Goal: Information Seeking & Learning: Learn about a topic

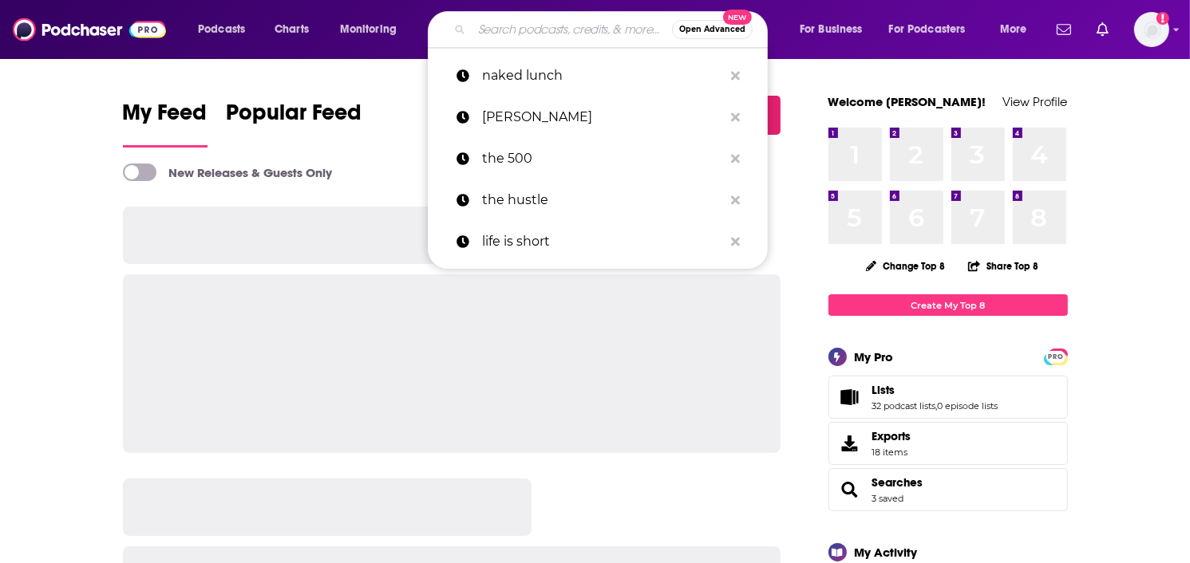
click at [541, 37] on input "Search podcasts, credits, & more..." at bounding box center [572, 30] width 200 height 26
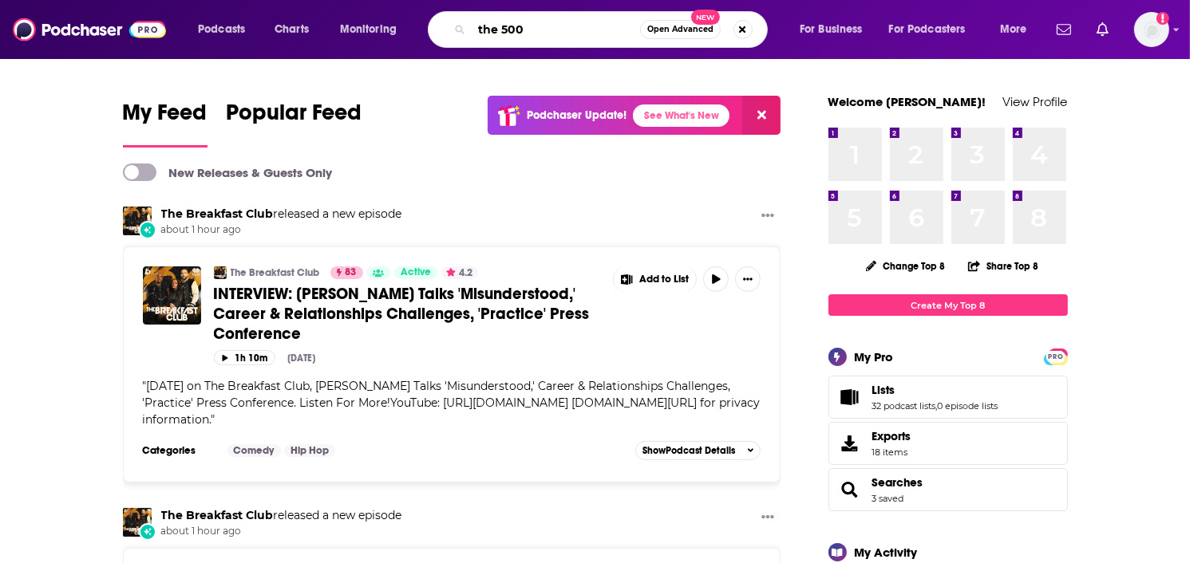
type input "the 500"
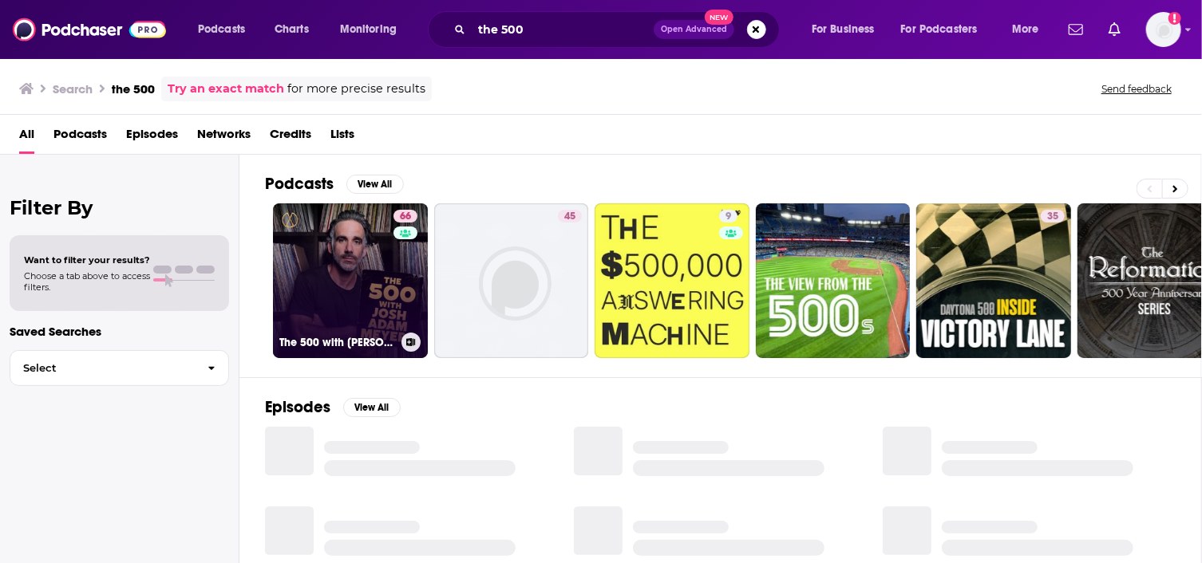
click at [370, 255] on link "66 The 500 with [PERSON_NAME] [PERSON_NAME]" at bounding box center [350, 281] width 155 height 155
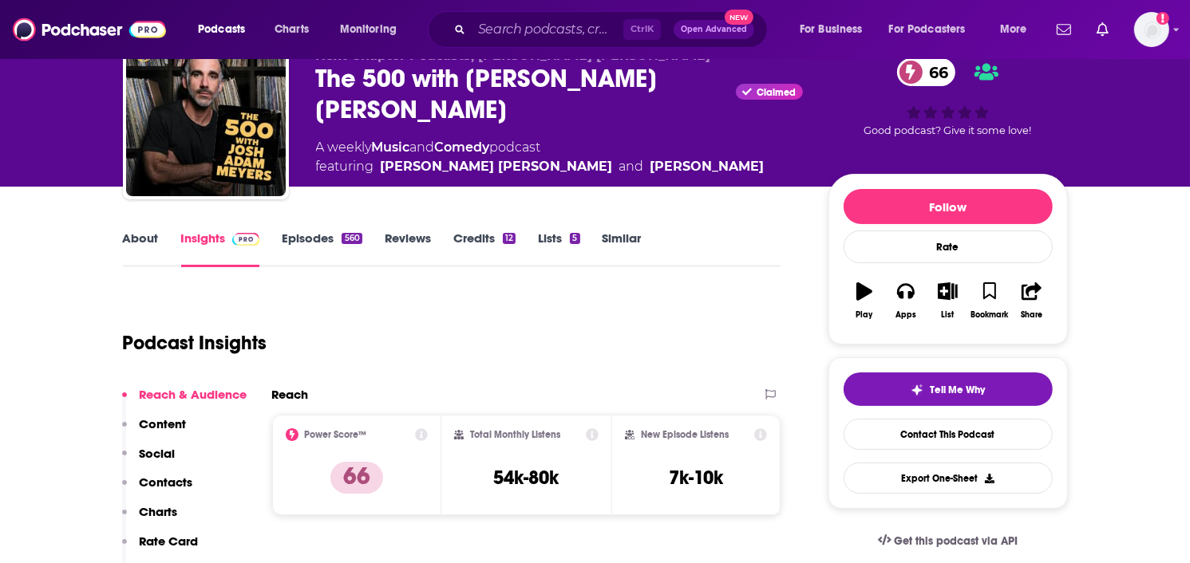
scroll to position [160, 0]
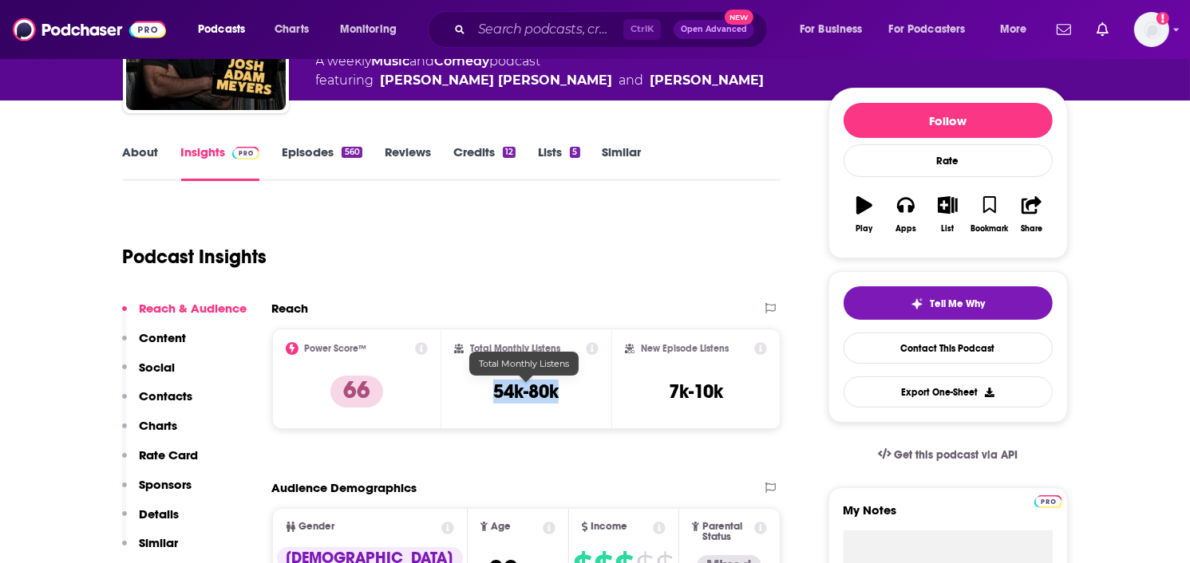
drag, startPoint x: 566, startPoint y: 395, endPoint x: 495, endPoint y: 390, distance: 71.2
click at [495, 390] on div "Total Monthly Listens 54k-80k" at bounding box center [526, 378] width 144 height 73
copy h3 "54k-80k"
click at [422, 349] on icon at bounding box center [421, 348] width 13 height 13
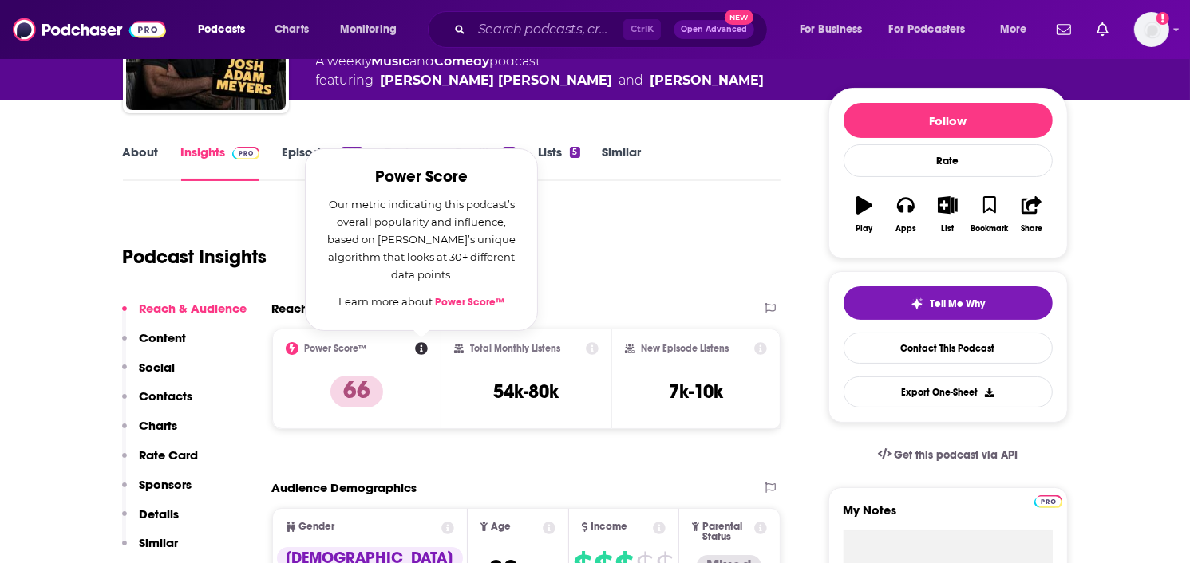
click at [487, 296] on link "Power Score™" at bounding box center [469, 302] width 69 height 13
click at [610, 241] on div "Podcast Insights" at bounding box center [446, 247] width 646 height 81
